Goal: Transaction & Acquisition: Purchase product/service

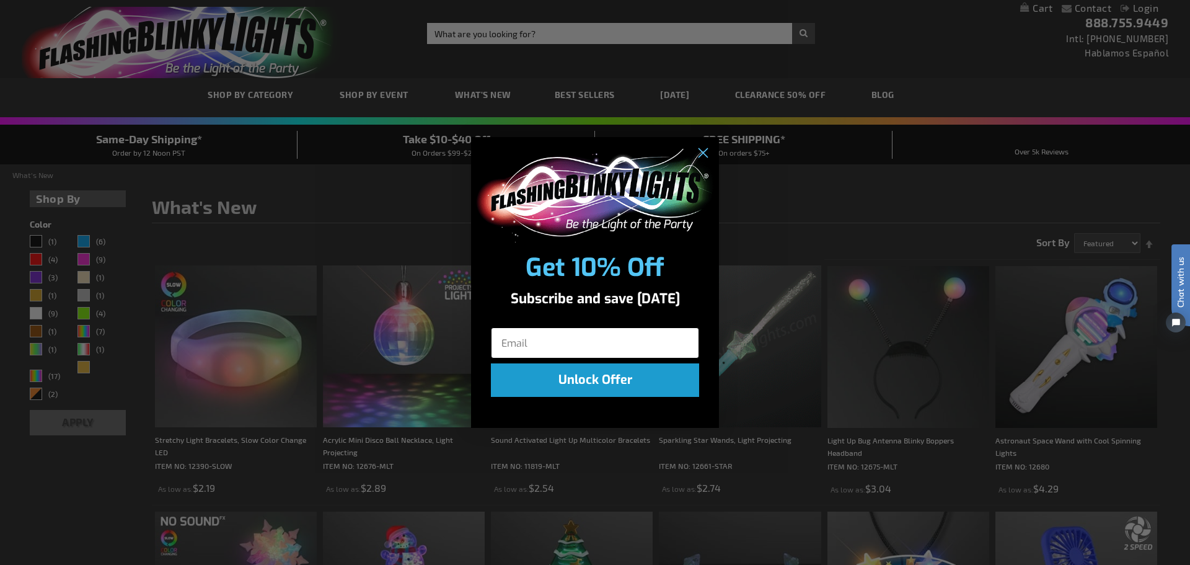
click at [657, 344] on input "Email" at bounding box center [595, 342] width 208 height 31
type input "[EMAIL_ADDRESS][DOMAIN_NAME]"
click at [603, 386] on button "Unlock Offer" at bounding box center [595, 379] width 208 height 33
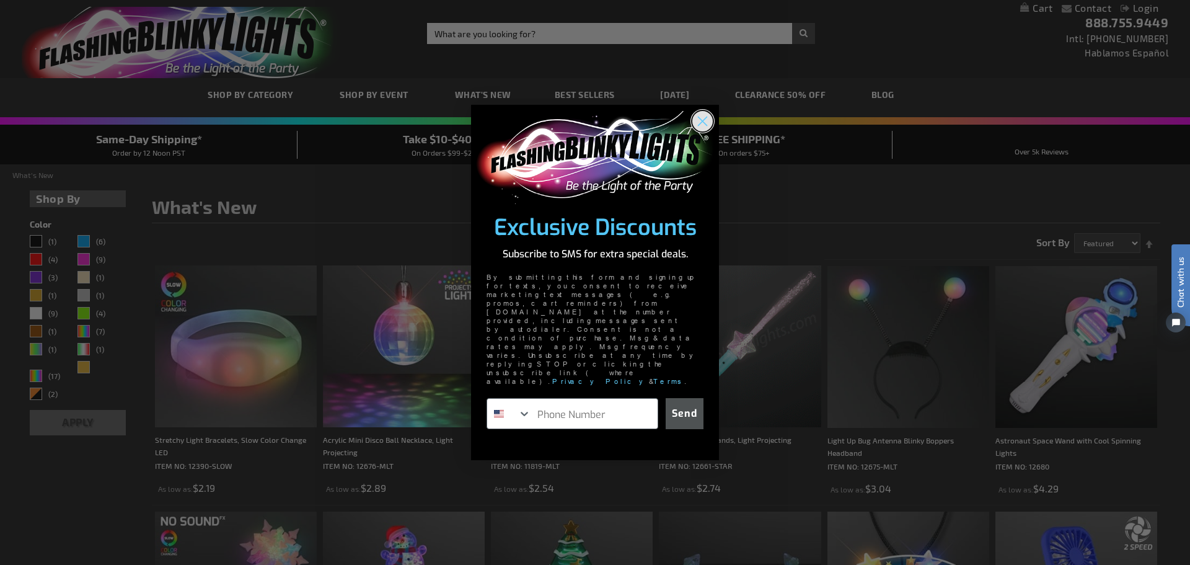
click at [693, 131] on circle "Close dialog" at bounding box center [703, 120] width 20 height 20
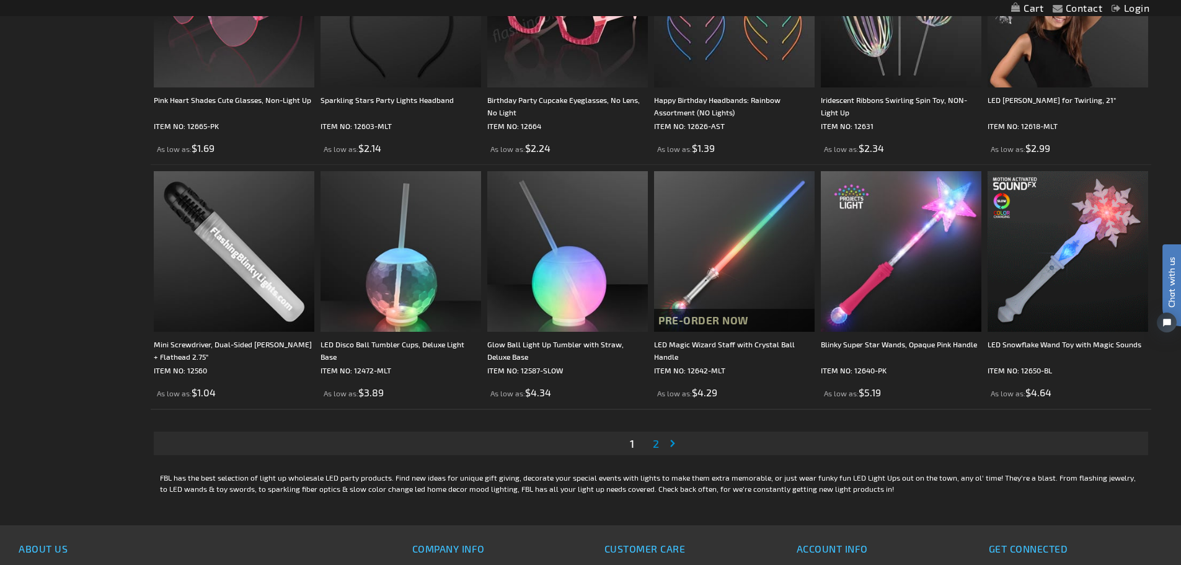
scroll to position [2294, 0]
click at [659, 445] on link "Page 2" at bounding box center [655, 442] width 11 height 19
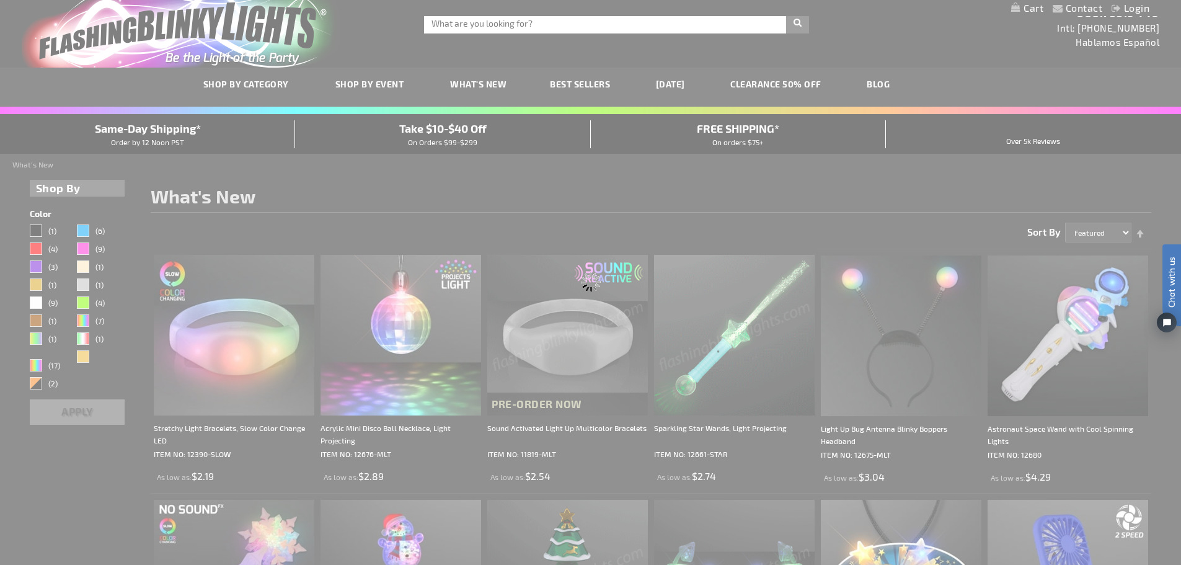
scroll to position [0, 0]
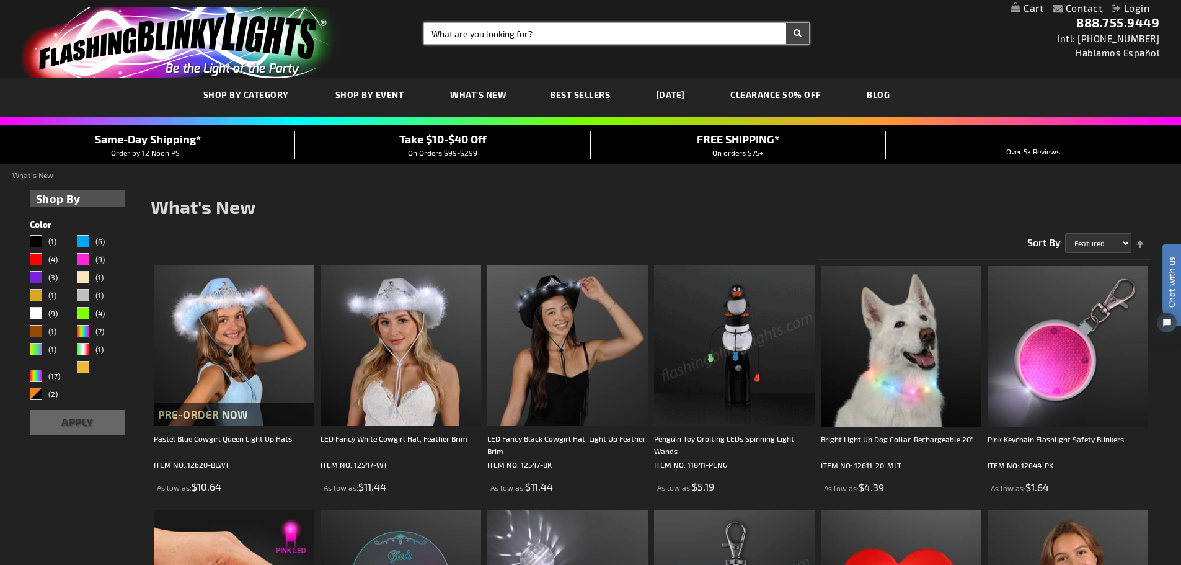
click at [612, 35] on input "Search" at bounding box center [616, 33] width 385 height 21
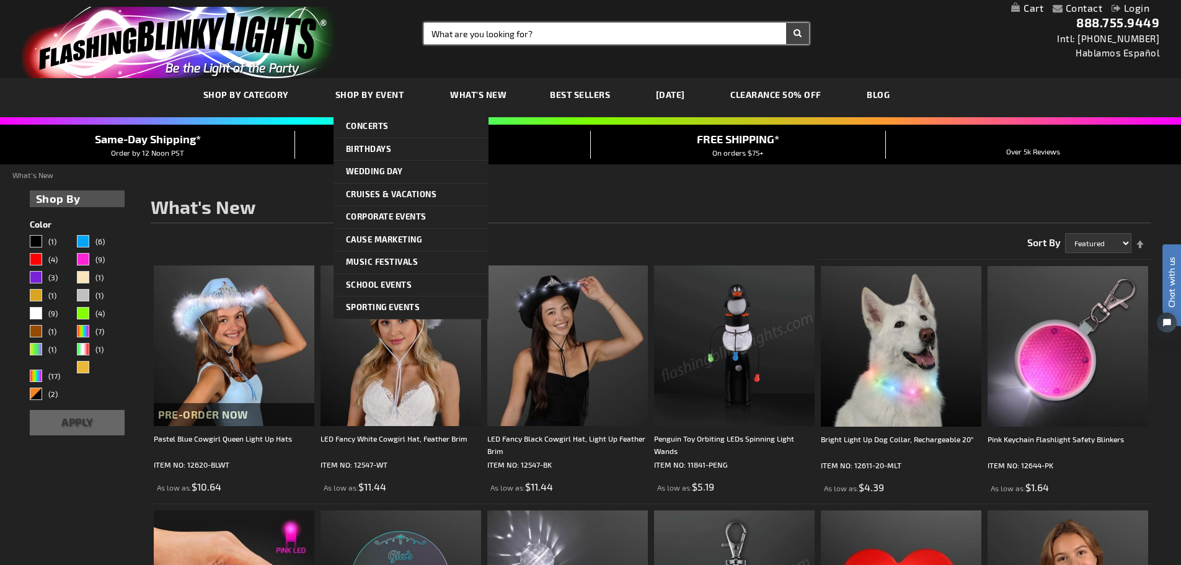
click at [385, 87] on link "Shop By Event" at bounding box center [371, 95] width 91 height 42
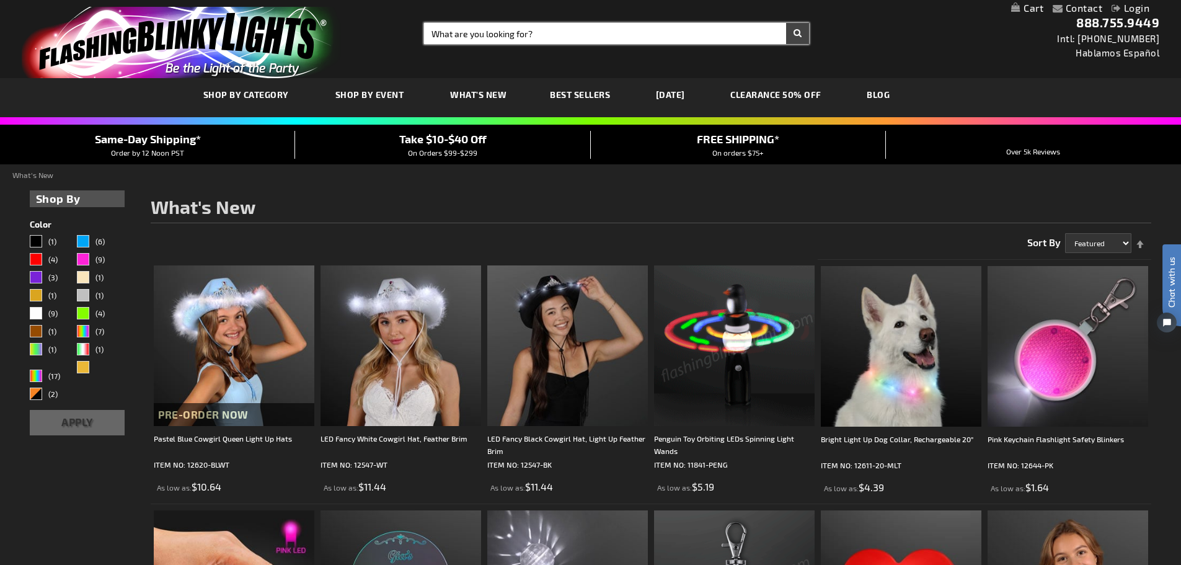
click at [561, 27] on input "Search" at bounding box center [616, 33] width 385 height 21
type input "fall"
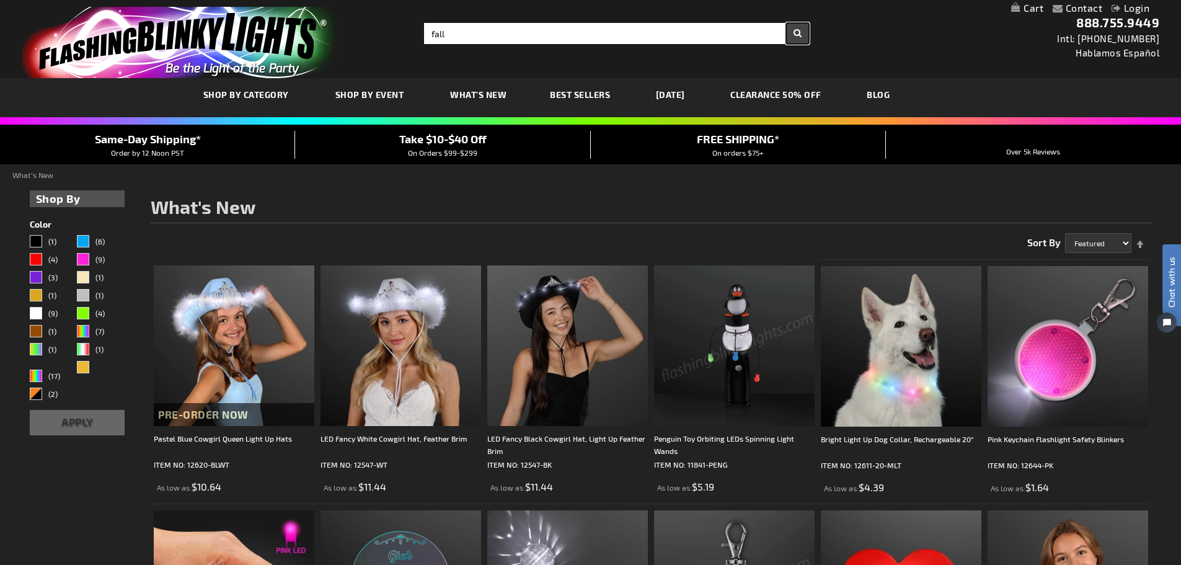
click at [799, 34] on button "Search" at bounding box center [797, 33] width 23 height 21
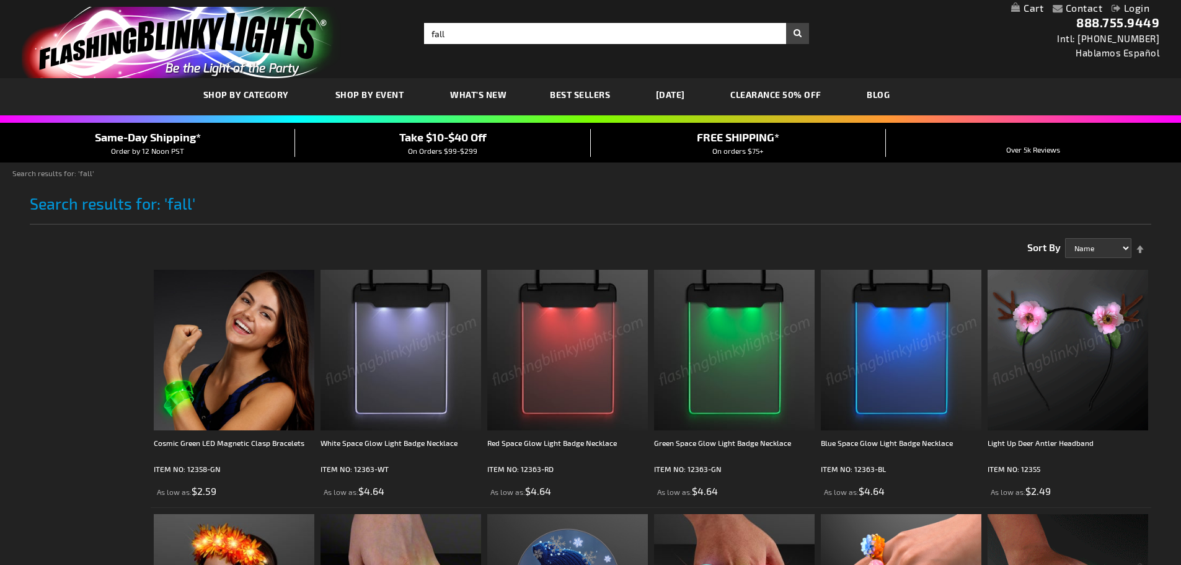
click at [669, 97] on link "[DATE]" at bounding box center [671, 95] width 48 height 42
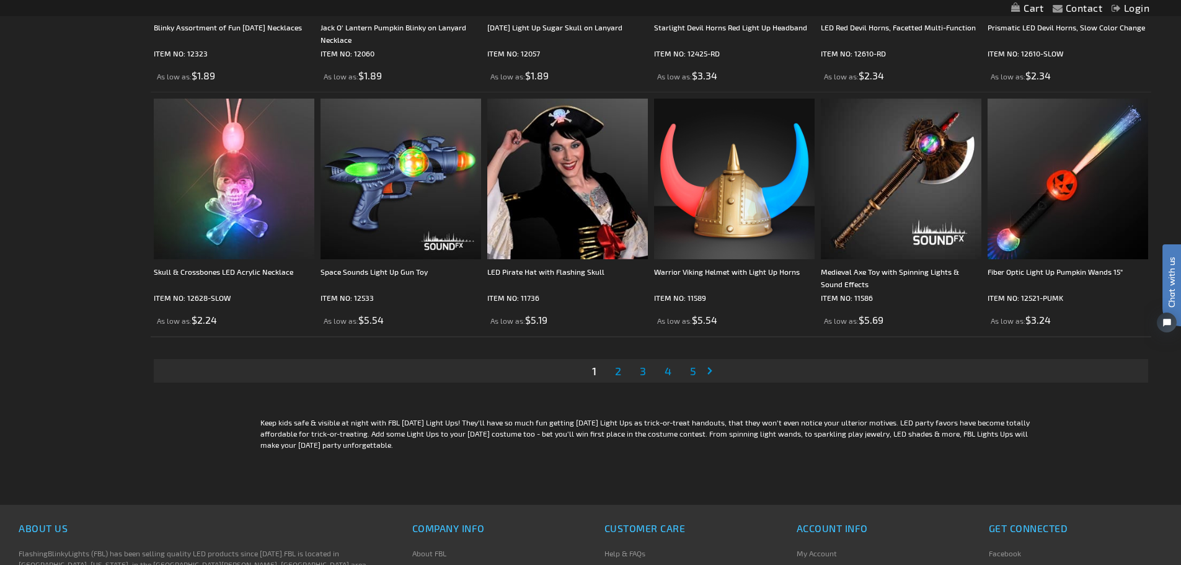
scroll to position [2542, 0]
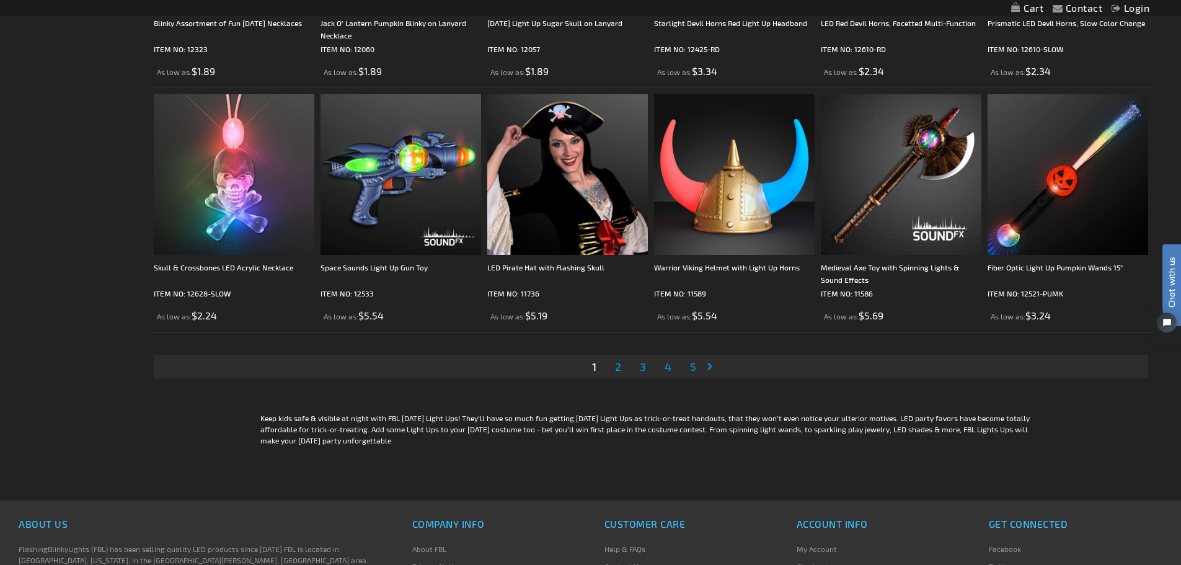
click at [622, 370] on link "Page 2" at bounding box center [618, 366] width 11 height 19
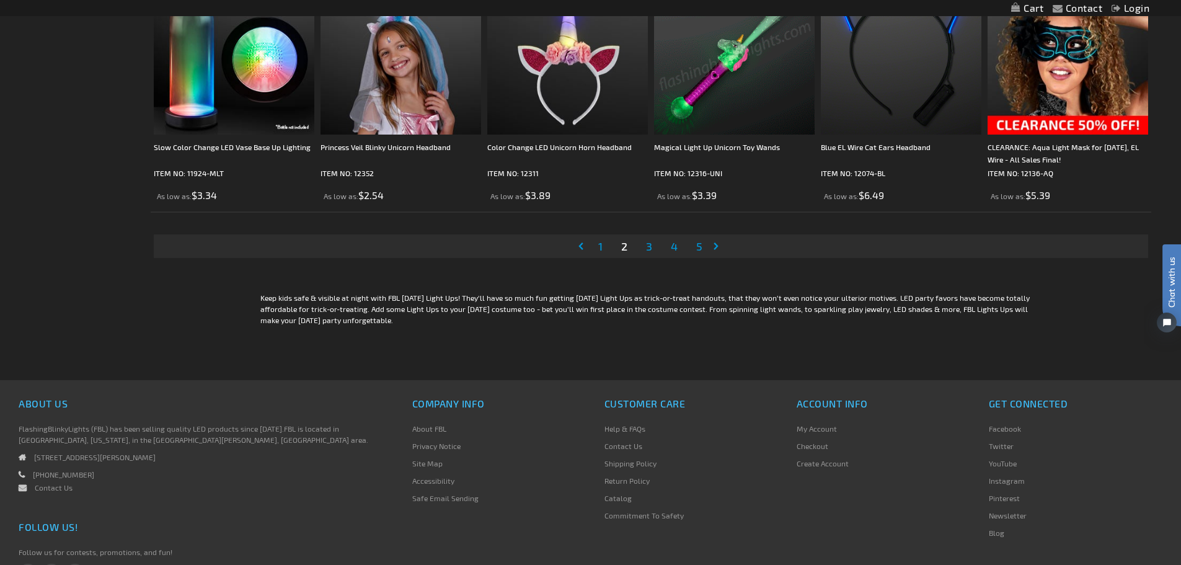
scroll to position [2666, 0]
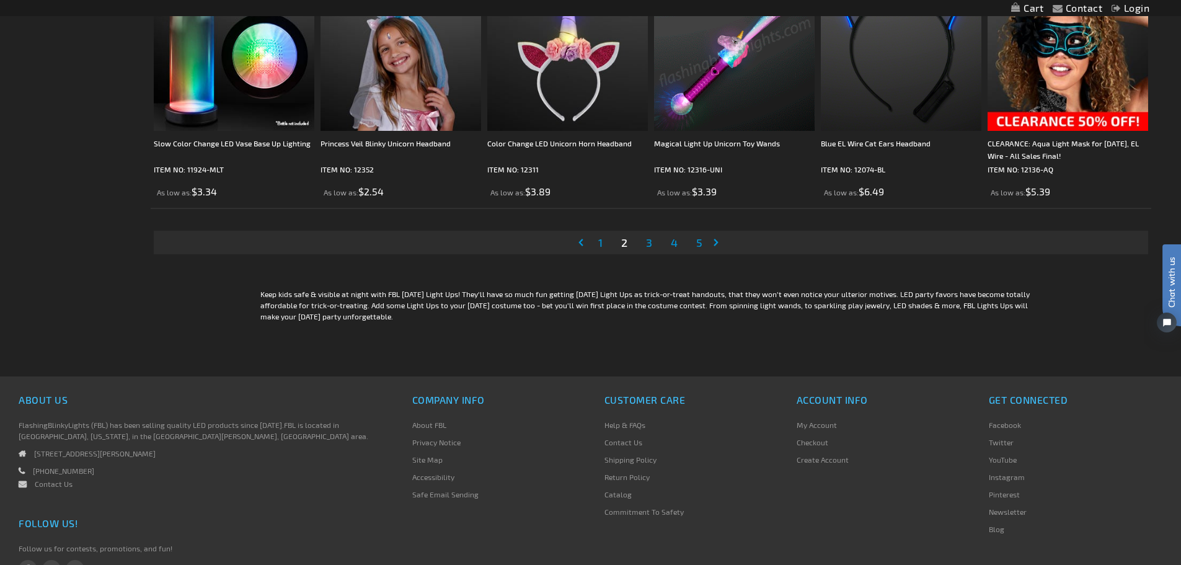
click at [647, 247] on span "3" at bounding box center [649, 243] width 6 height 14
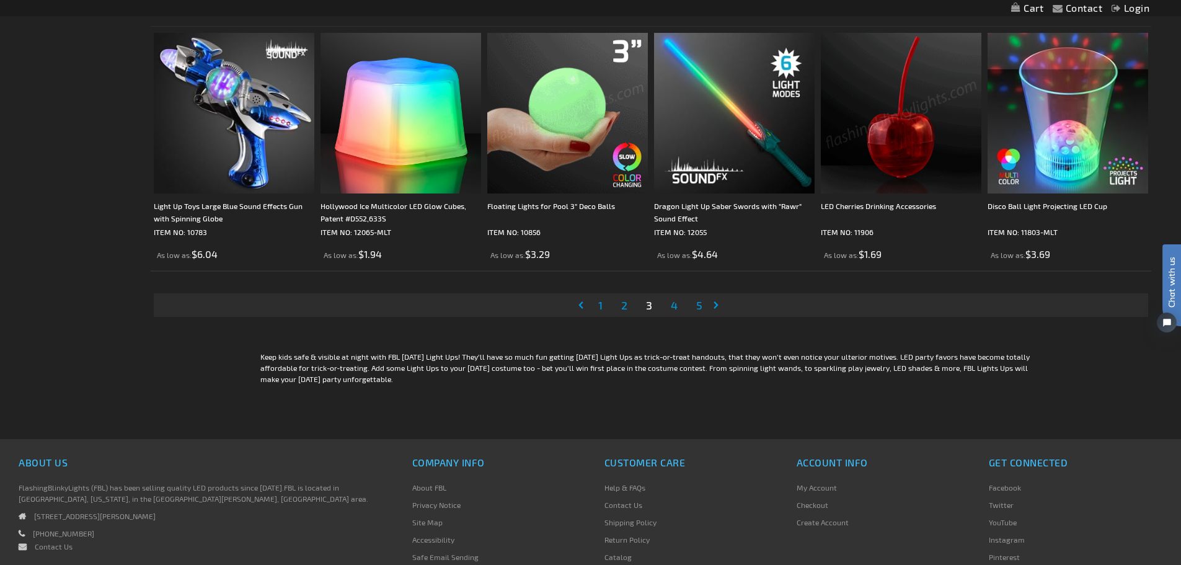
scroll to position [2604, 0]
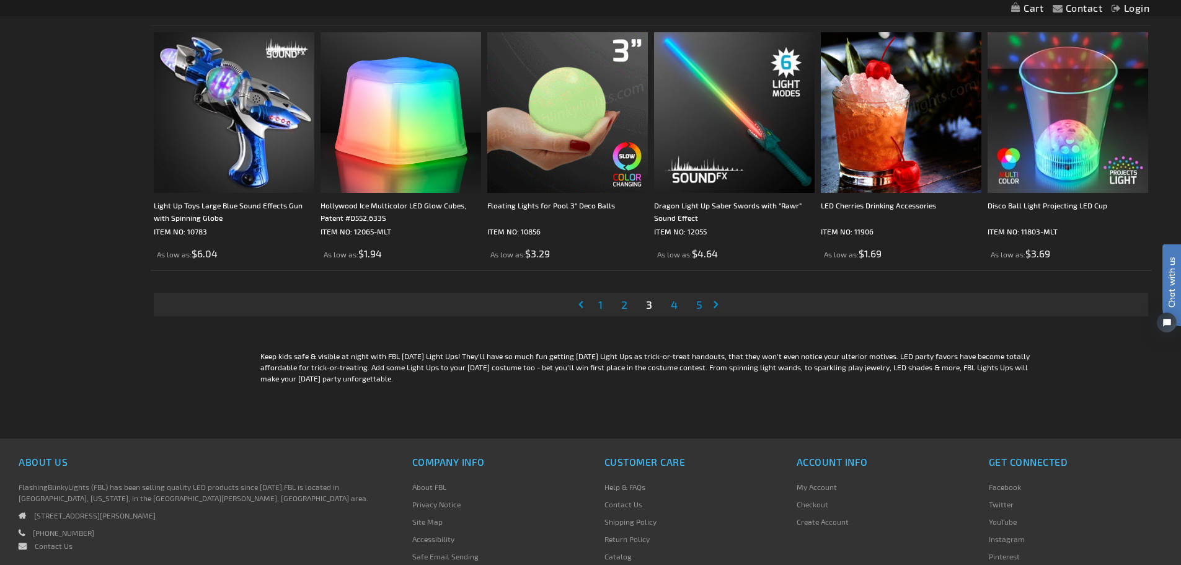
click at [678, 303] on span "4" at bounding box center [674, 305] width 7 height 14
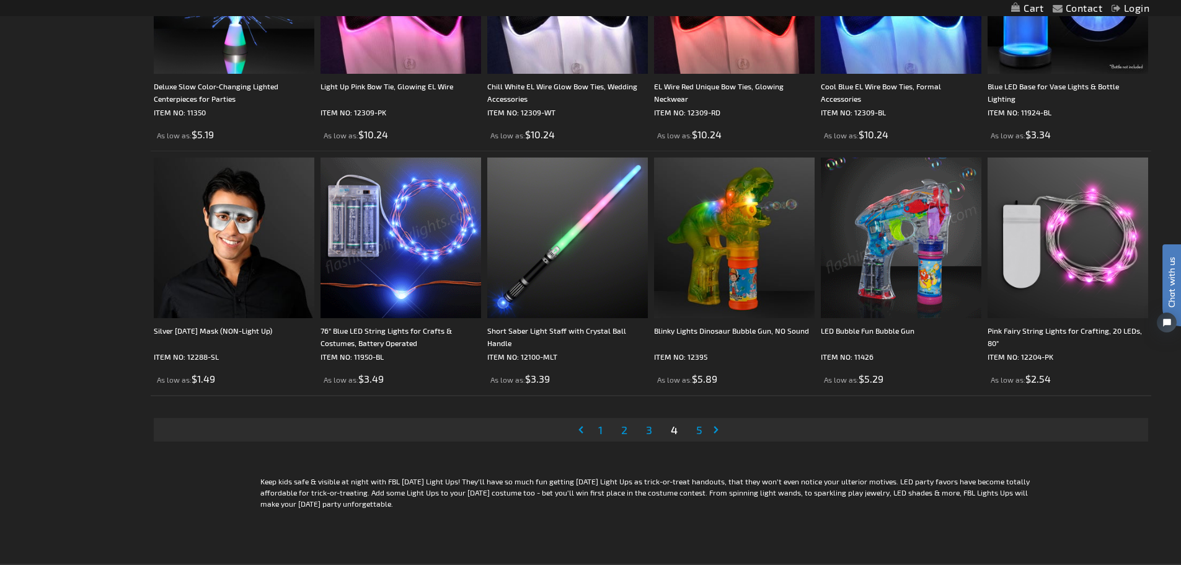
scroll to position [2480, 0]
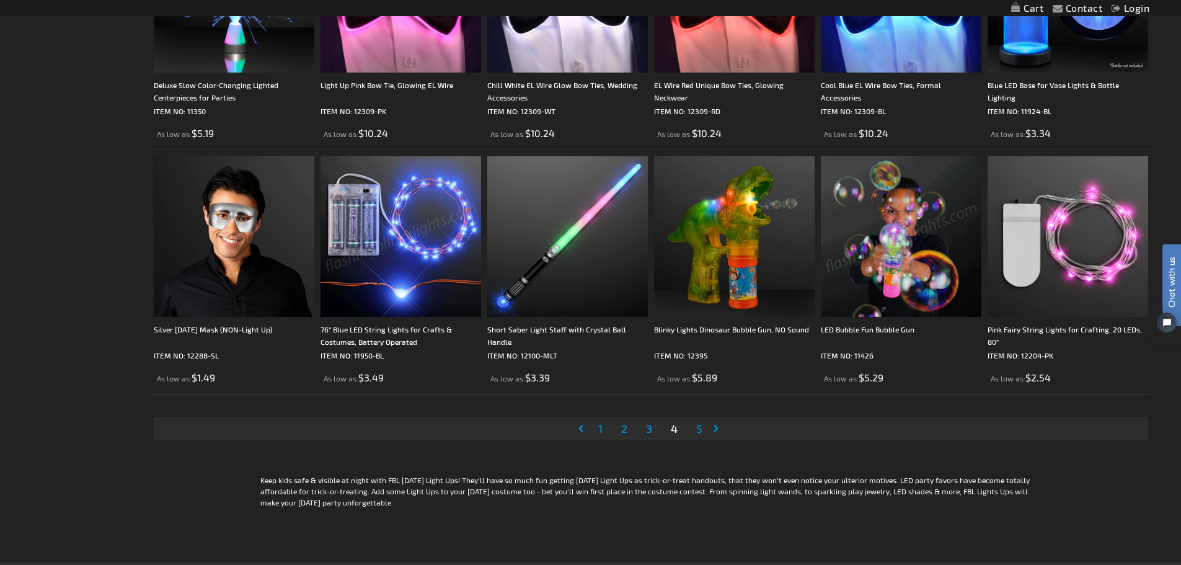
click at [699, 424] on span "5" at bounding box center [699, 429] width 6 height 14
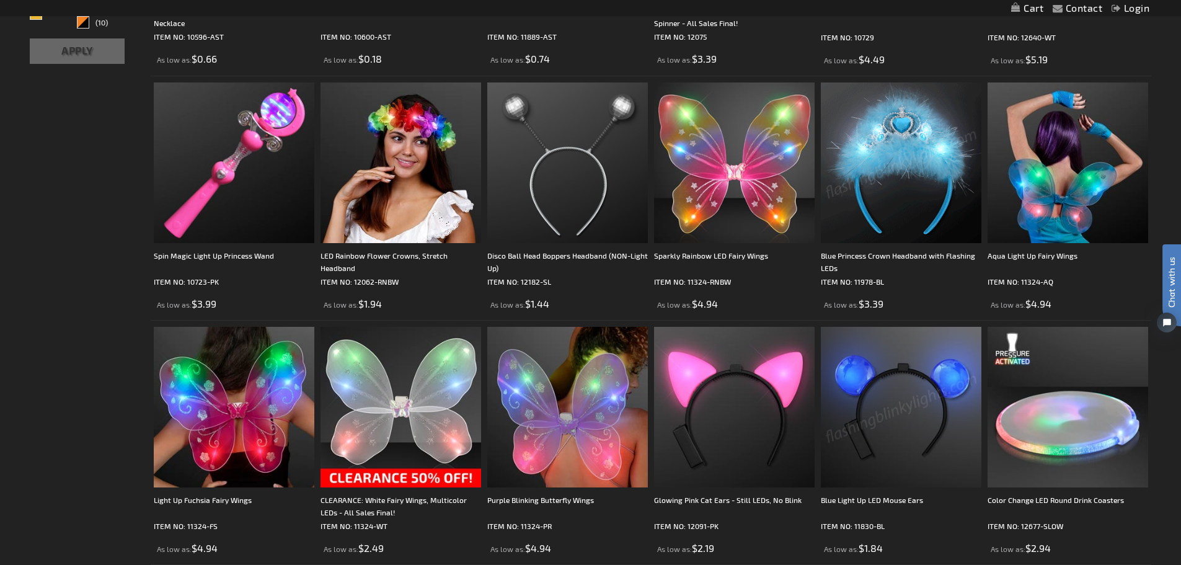
scroll to position [682, 0]
